Goal: Information Seeking & Learning: Learn about a topic

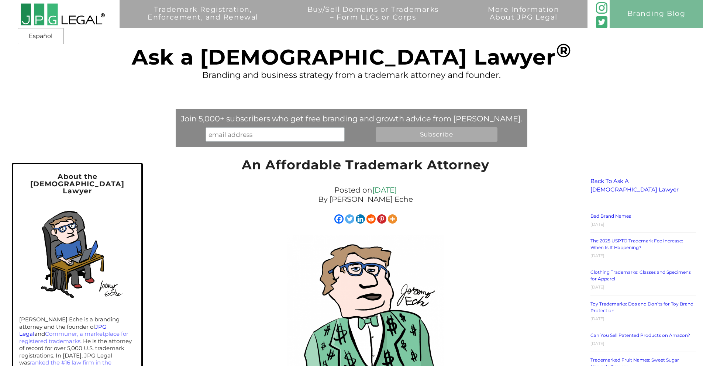
drag, startPoint x: 215, startPoint y: 116, endPoint x: 513, endPoint y: 119, distance: 298.0
click at [513, 119] on div "Trademark Registration, Enforcement, and Renewal File a Trademark Application T…" at bounding box center [351, 63] width 703 height 126
click at [512, 119] on div "Trademark Registration, Enforcement, and Renewal File a Trademark Application T…" at bounding box center [351, 63] width 703 height 126
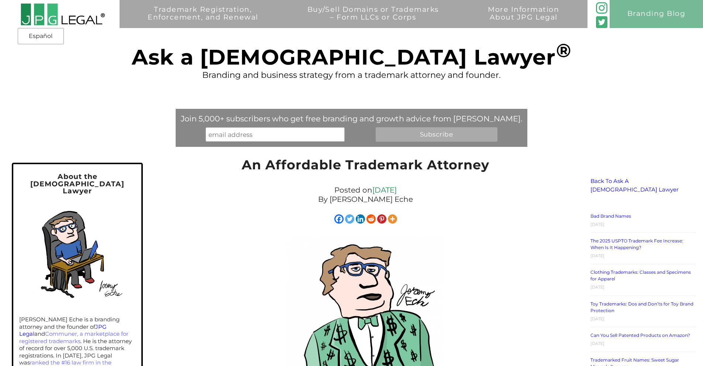
click at [479, 115] on div "Trademark Registration, Enforcement, and Renewal File a Trademark Application T…" at bounding box center [351, 63] width 703 height 126
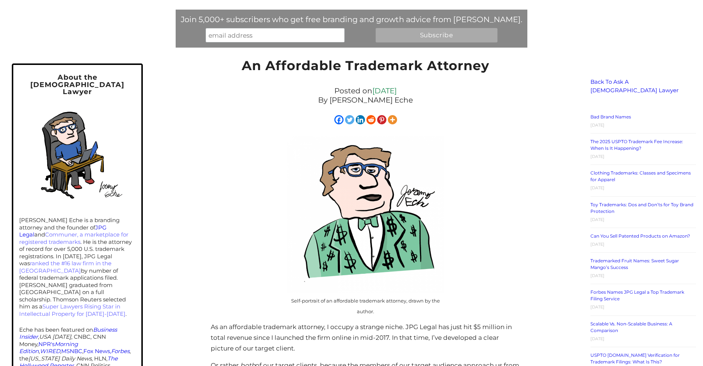
scroll to position [244, 0]
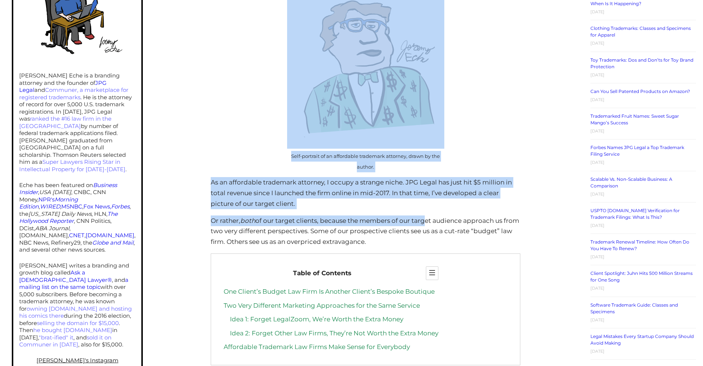
drag, startPoint x: 223, startPoint y: 188, endPoint x: 425, endPoint y: 223, distance: 205.2
click at [425, 223] on p "Or rather, both of our target clients, because the members of our target audien…" at bounding box center [365, 231] width 309 height 32
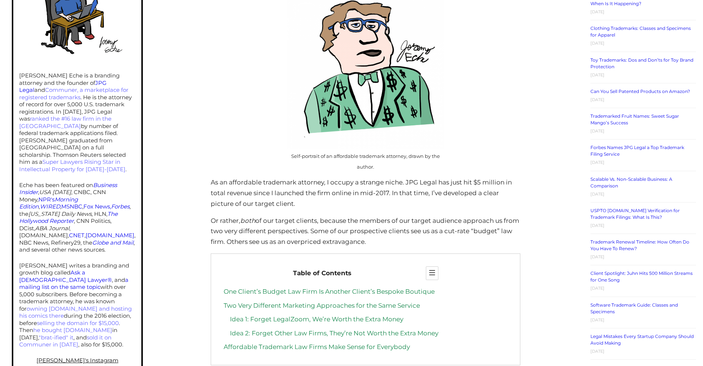
drag, startPoint x: 365, startPoint y: 238, endPoint x: 215, endPoint y: 187, distance: 158.8
click at [215, 187] on p "As an affordable trademark attorney, I occupy a strange niche. JPG Legal has ju…" at bounding box center [365, 193] width 309 height 32
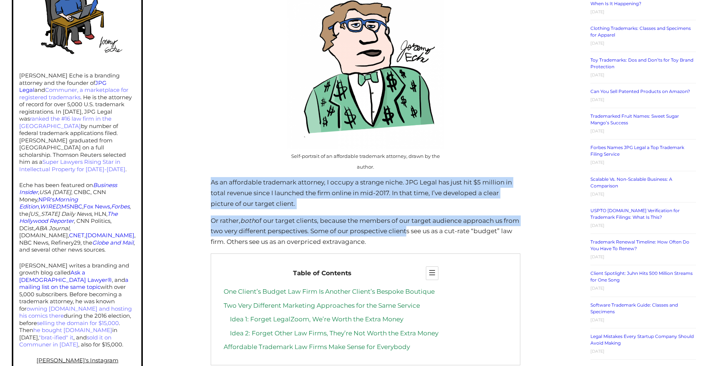
drag, startPoint x: 309, startPoint y: 206, endPoint x: 421, endPoint y: 231, distance: 114.6
click at [421, 231] on p "Or rather, both of our target clients, because the members of our target audien…" at bounding box center [365, 231] width 309 height 32
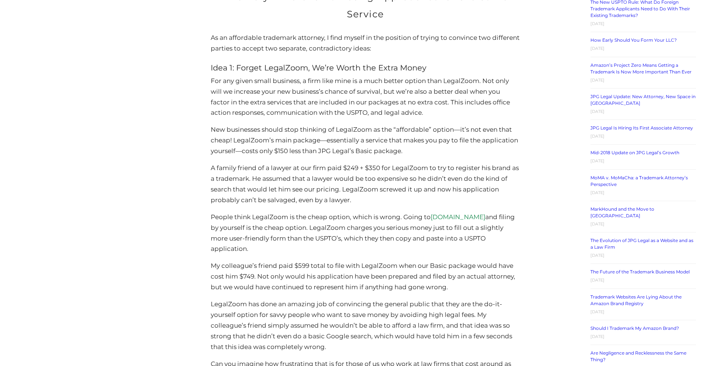
scroll to position [1314, 0]
